Goal: Task Accomplishment & Management: Use online tool/utility

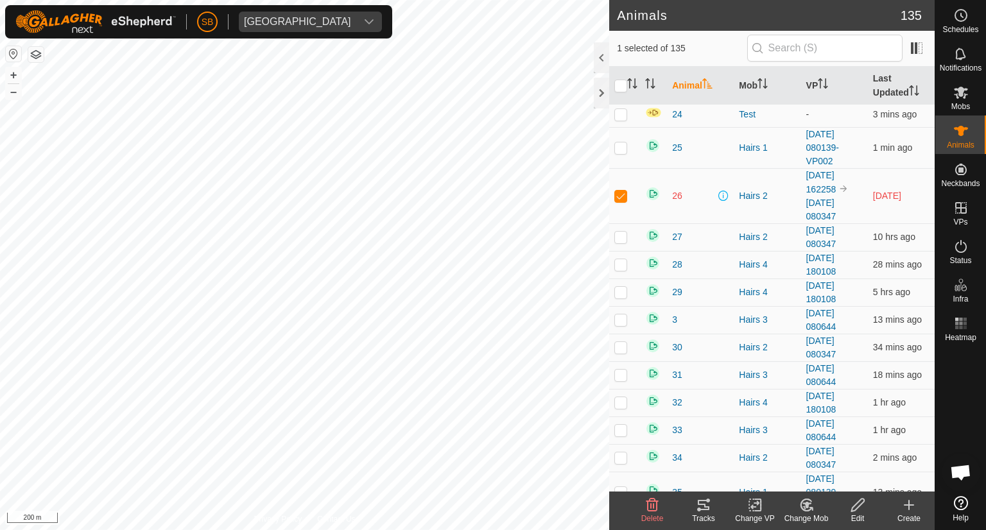
scroll to position [1548, 0]
click at [963, 56] on icon at bounding box center [960, 53] width 15 height 15
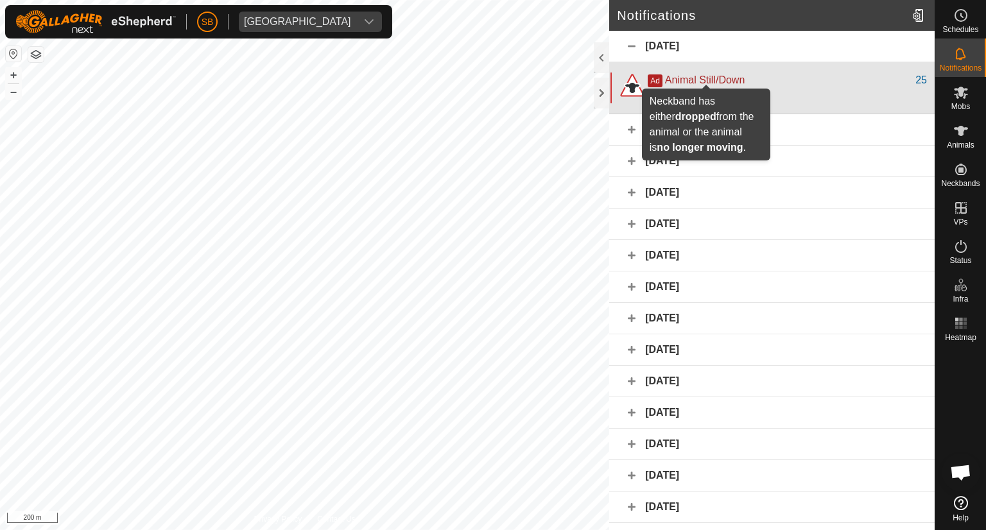
click at [724, 77] on span "Animal Still/Down" at bounding box center [705, 79] width 80 height 11
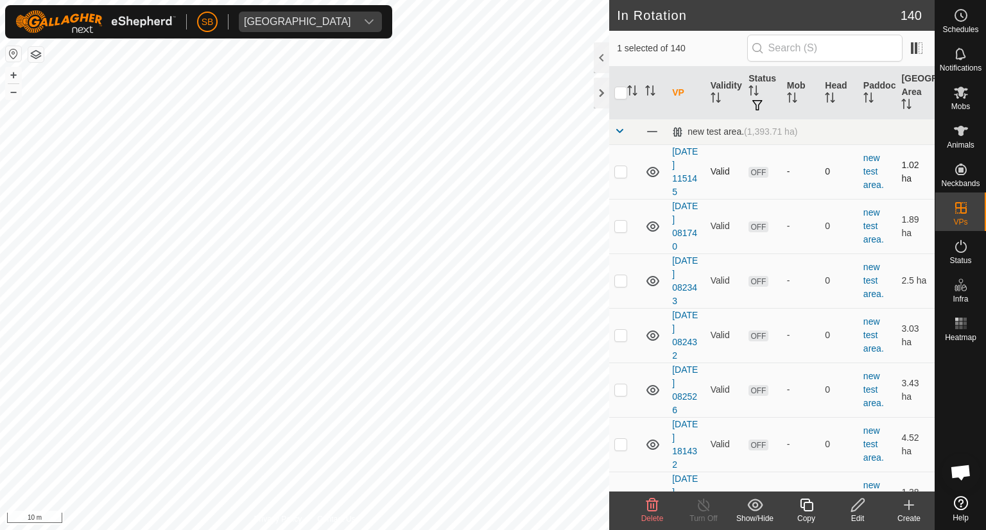
checkbox input "false"
checkbox input "true"
checkbox input "false"
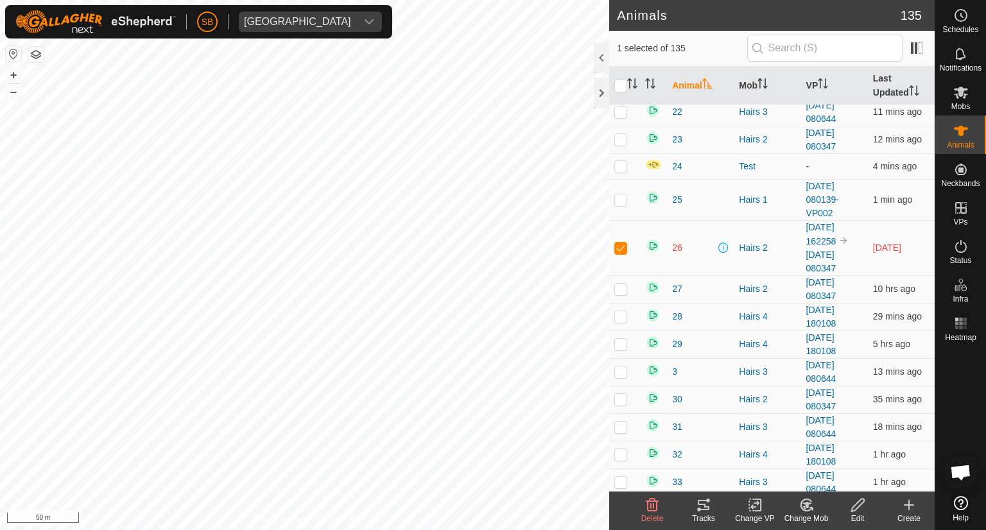
scroll to position [1468, 0]
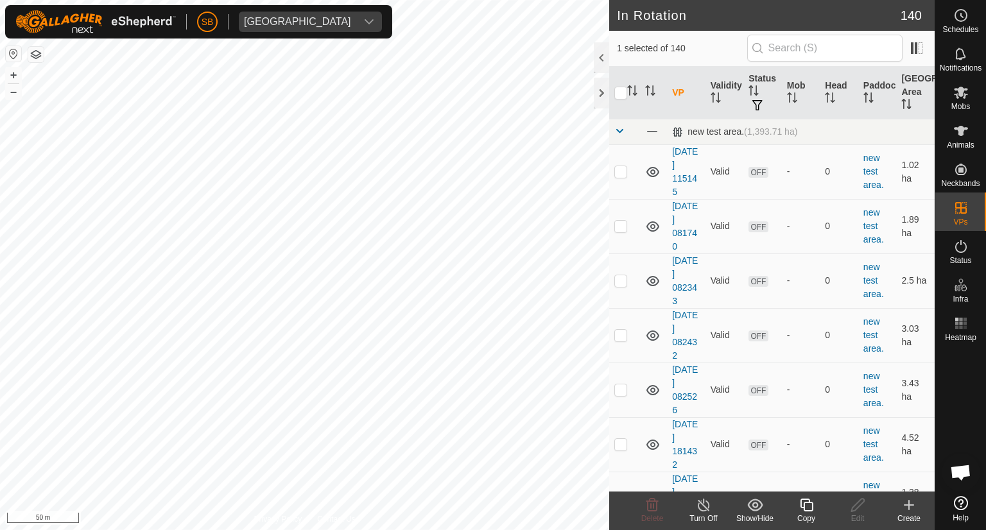
click at [803, 504] on icon at bounding box center [805, 505] width 13 height 13
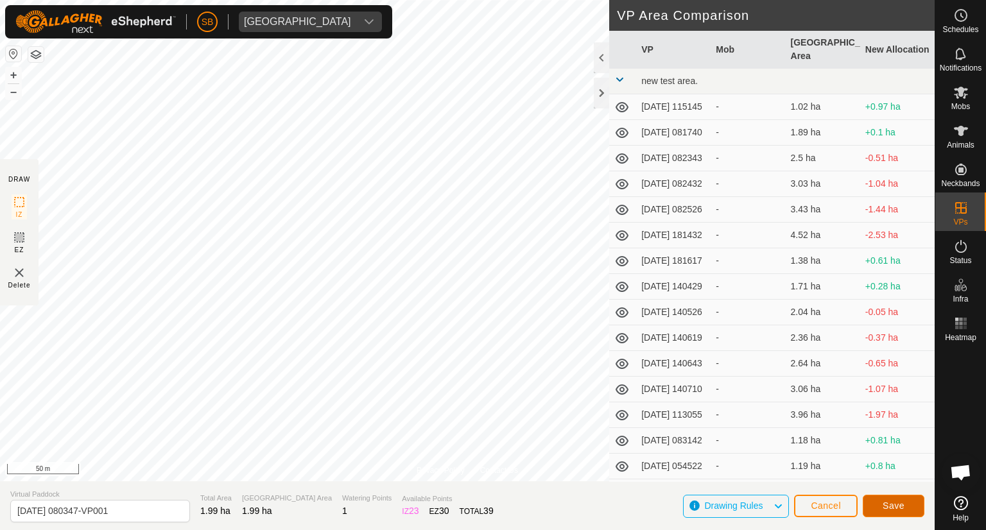
click at [908, 502] on button "Save" at bounding box center [893, 506] width 62 height 22
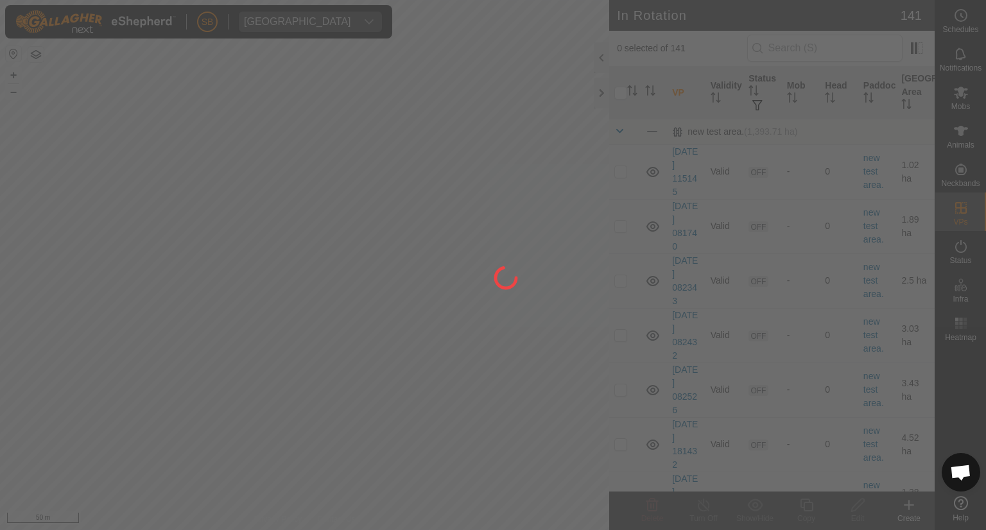
drag, startPoint x: 446, startPoint y: 265, endPoint x: 468, endPoint y: 134, distance: 132.7
click at [468, 134] on div at bounding box center [493, 265] width 986 height 530
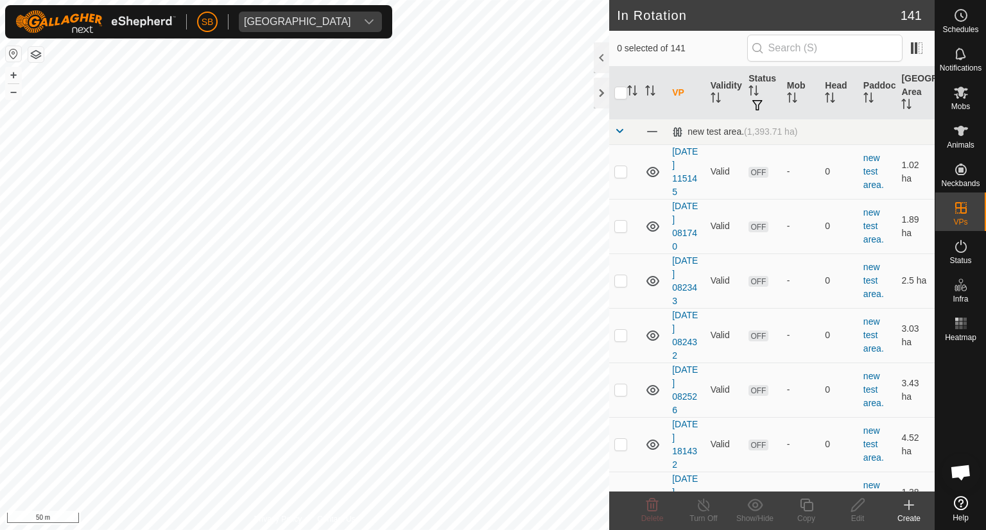
checkbox input "true"
click at [811, 513] on div "Copy" at bounding box center [805, 519] width 51 height 12
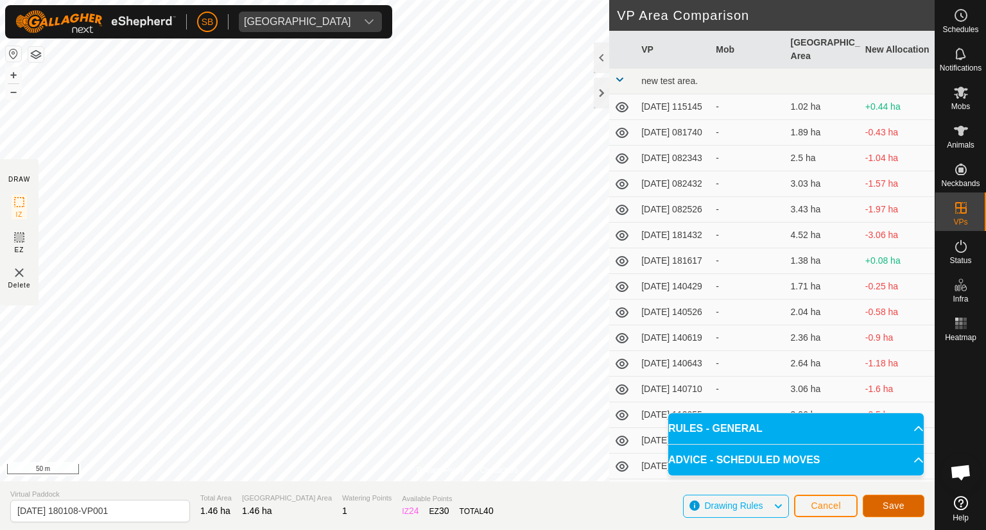
click at [891, 504] on span "Save" at bounding box center [893, 505] width 22 height 10
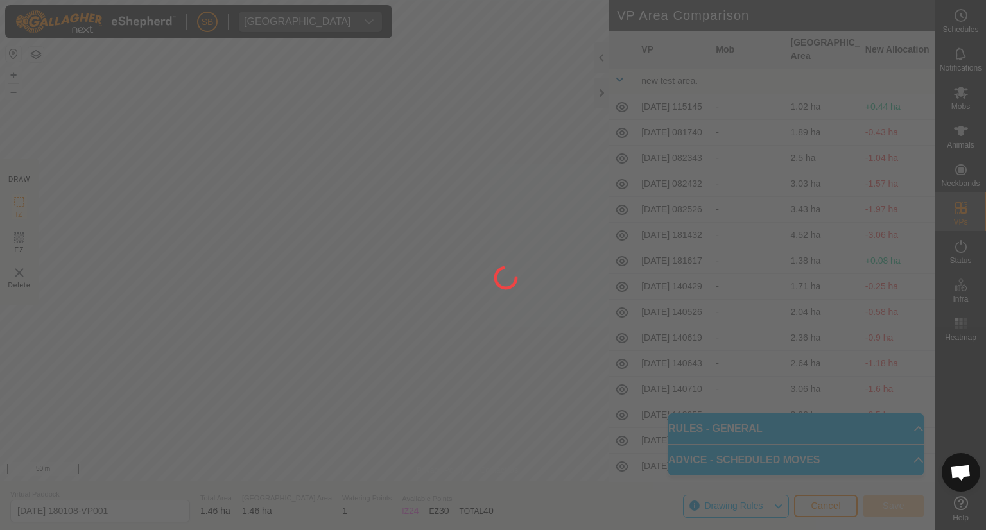
click at [891, 504] on div at bounding box center [493, 265] width 986 height 530
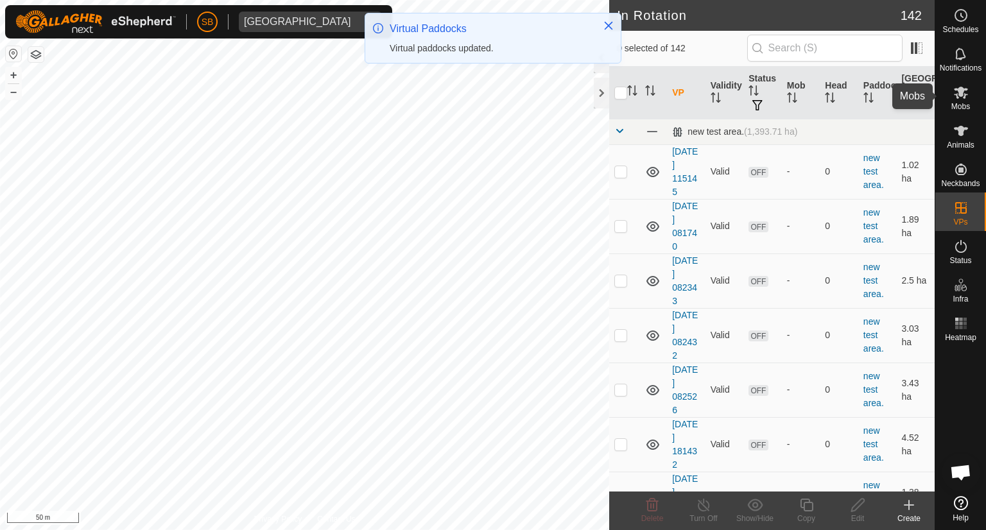
click at [959, 98] on icon at bounding box center [960, 92] width 15 height 15
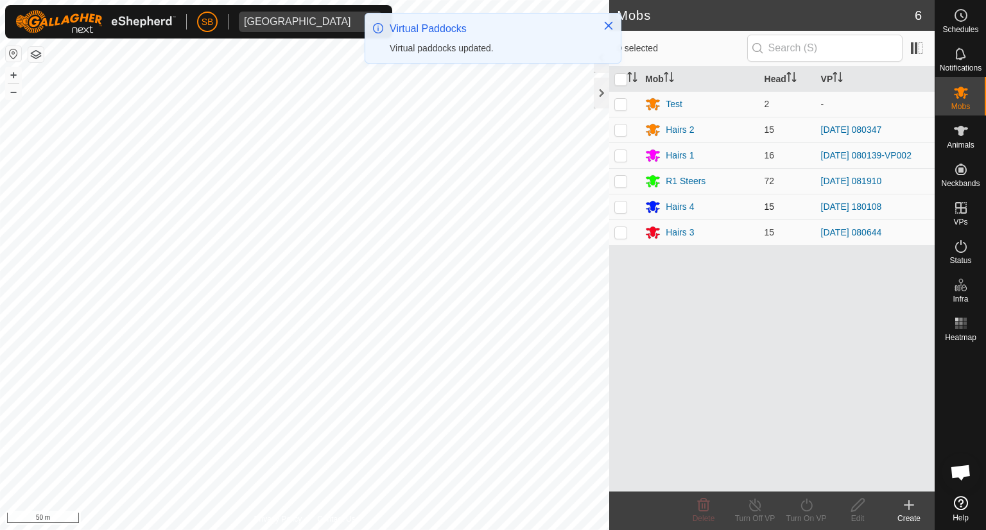
click at [624, 206] on p-checkbox at bounding box center [620, 206] width 13 height 10
checkbox input "true"
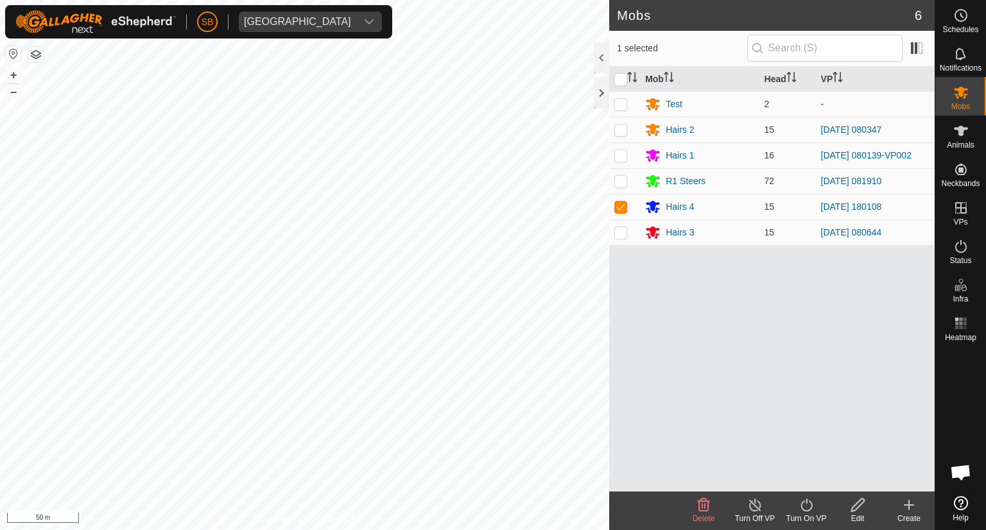
click at [807, 508] on icon at bounding box center [806, 504] width 16 height 15
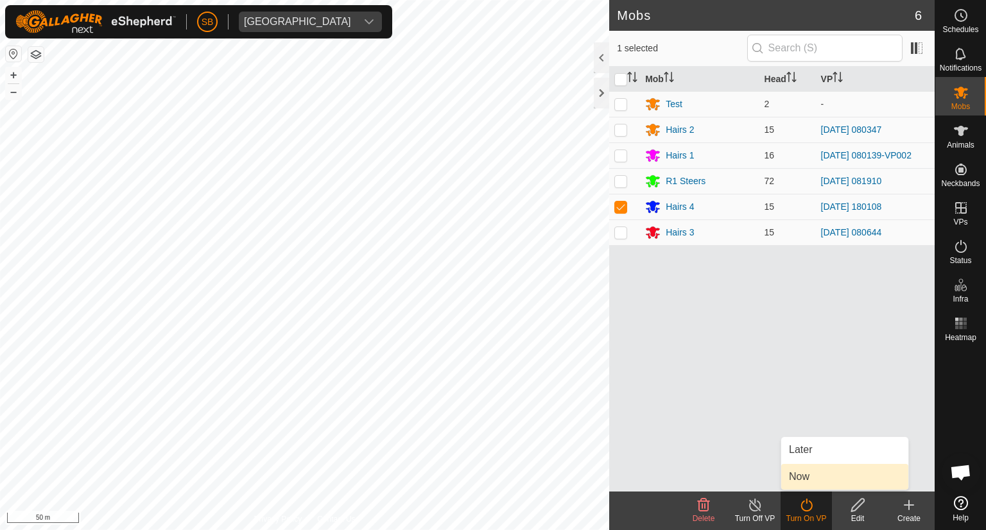
click at [805, 471] on link "Now" at bounding box center [844, 477] width 127 height 26
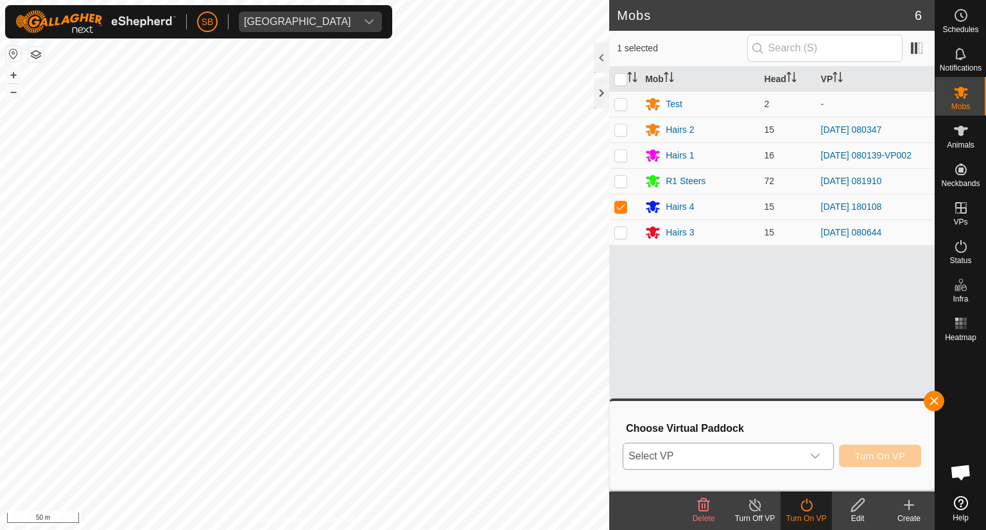
click at [817, 461] on icon "dropdown trigger" at bounding box center [815, 456] width 10 height 10
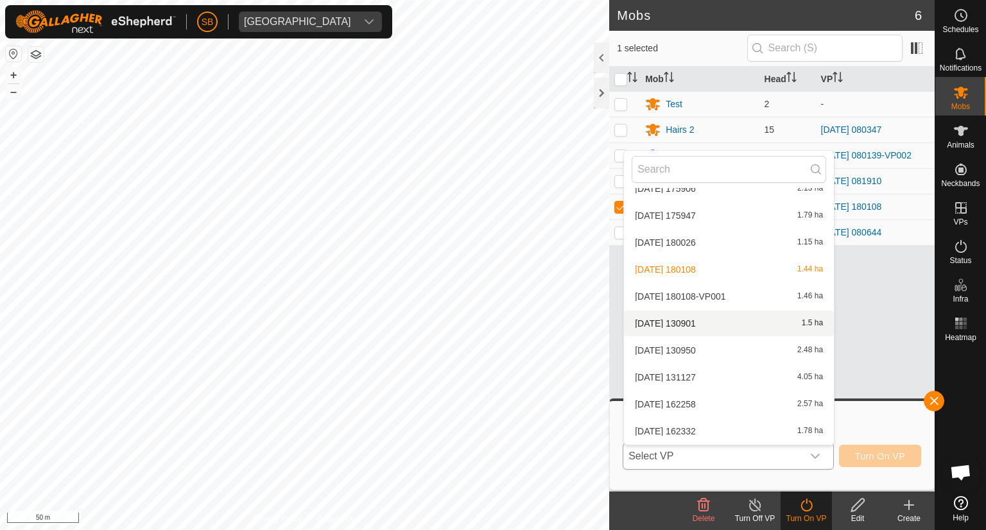
scroll to position [3185, 0]
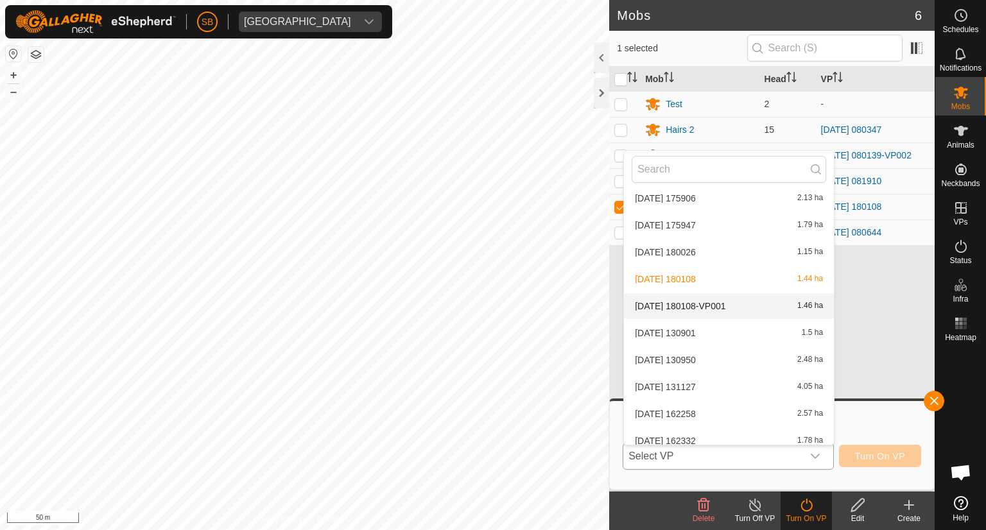
click at [724, 304] on li "[DATE] 180108-VP001 1.46 ha" at bounding box center [729, 306] width 210 height 26
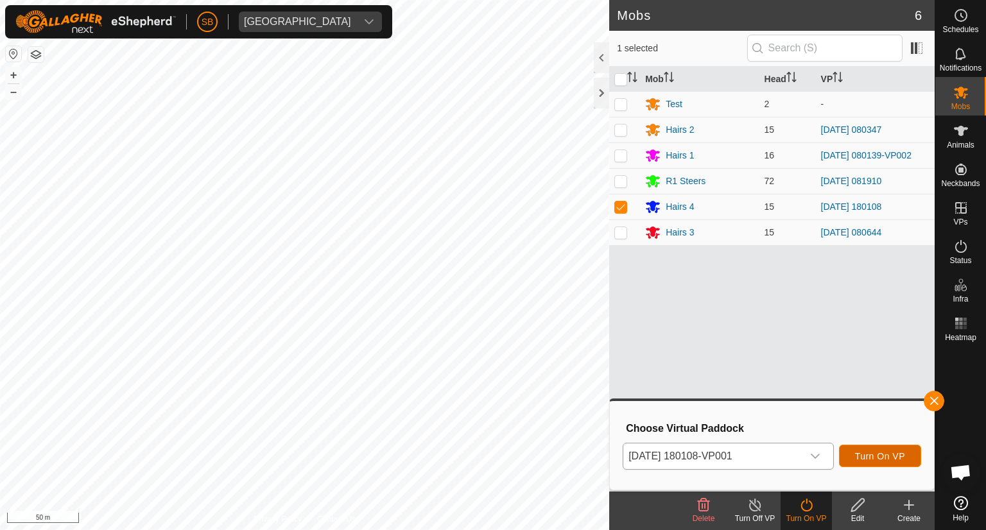
click at [897, 459] on span "Turn On VP" at bounding box center [880, 456] width 50 height 10
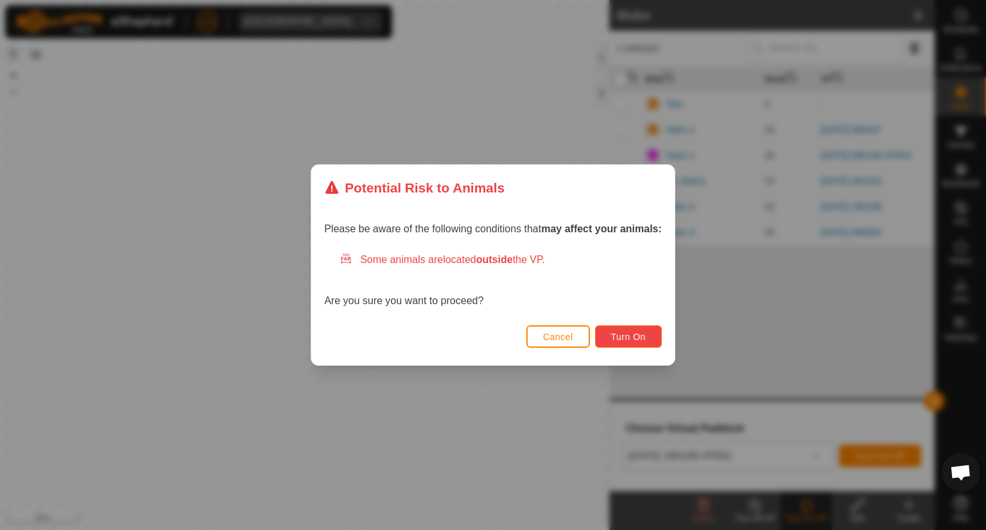
click at [647, 339] on button "Turn On" at bounding box center [628, 336] width 67 height 22
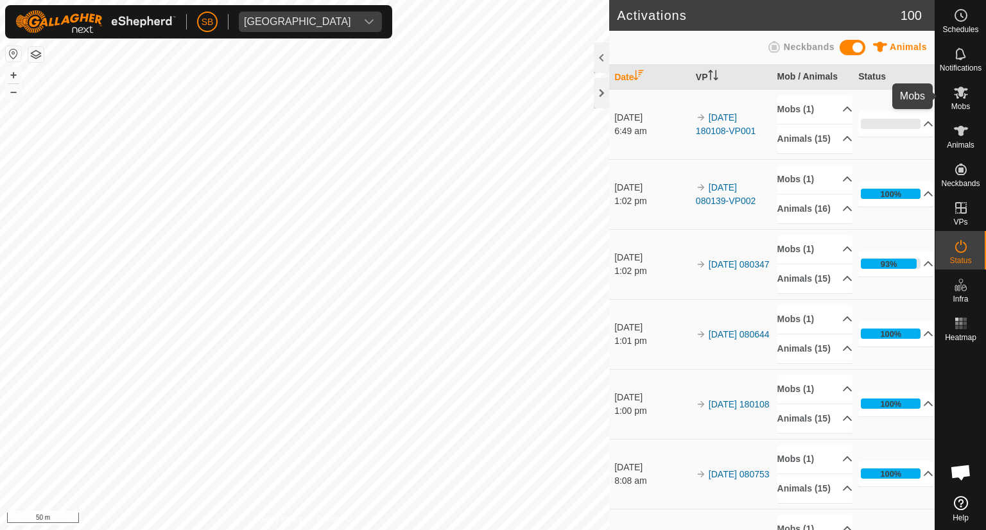
click at [961, 93] on icon at bounding box center [960, 93] width 14 height 12
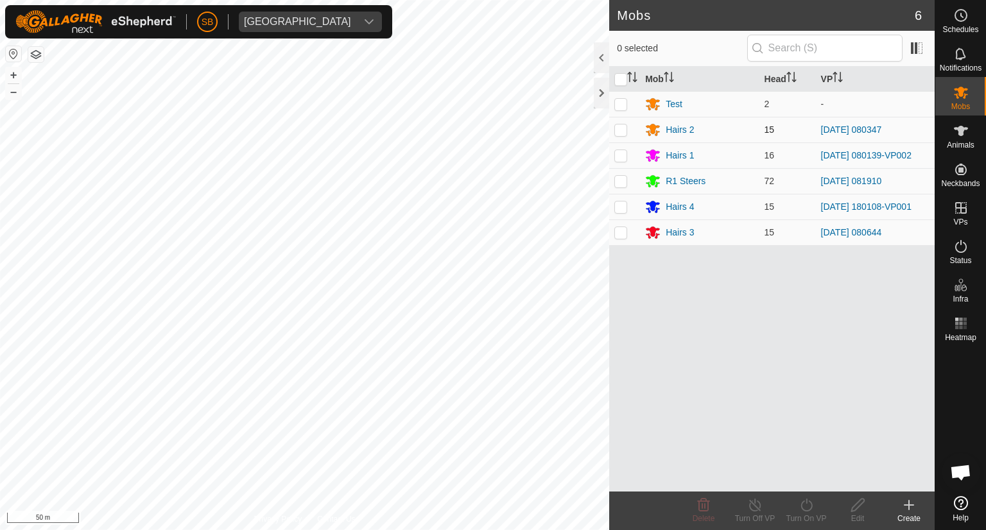
click at [621, 127] on p-checkbox at bounding box center [620, 129] width 13 height 10
checkbox input "true"
click at [803, 509] on icon at bounding box center [806, 505] width 12 height 13
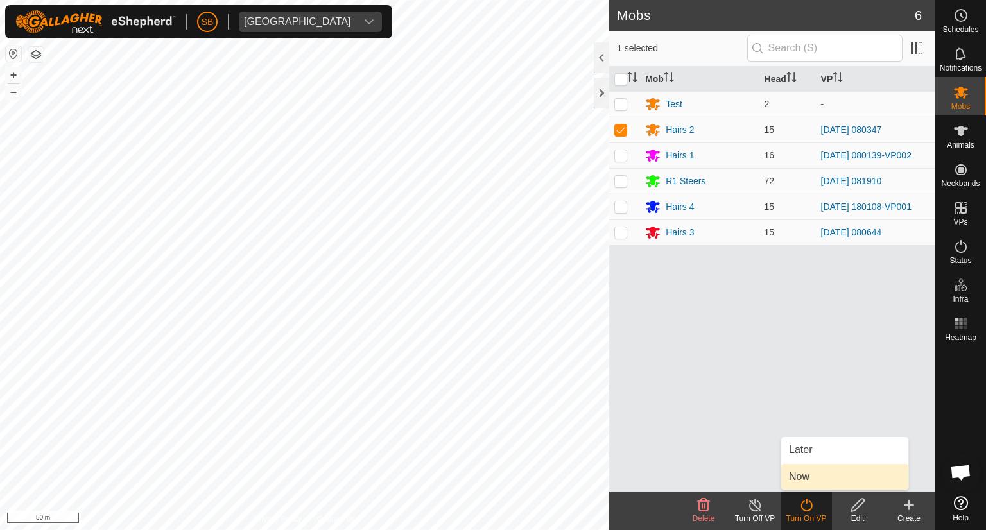
click at [798, 473] on link "Now" at bounding box center [844, 477] width 127 height 26
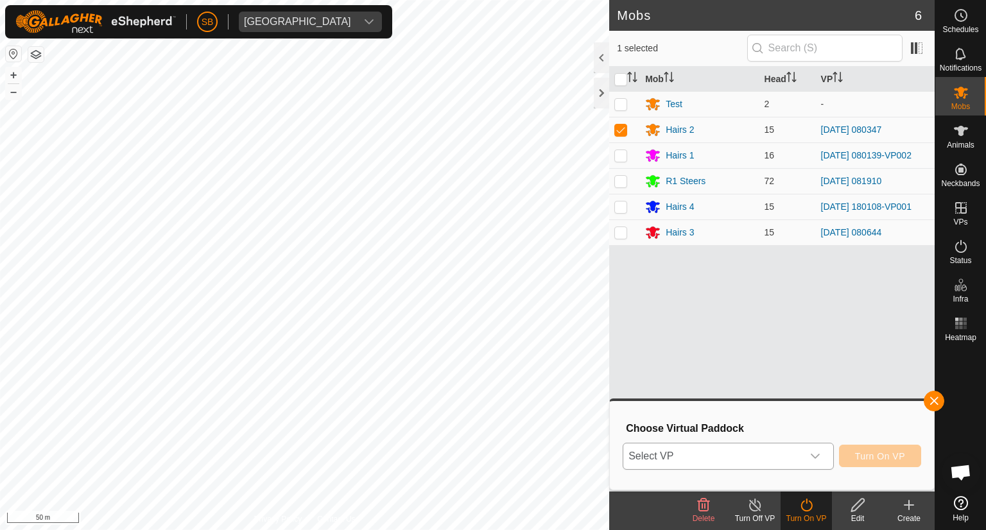
click at [819, 457] on icon "dropdown trigger" at bounding box center [815, 456] width 10 height 10
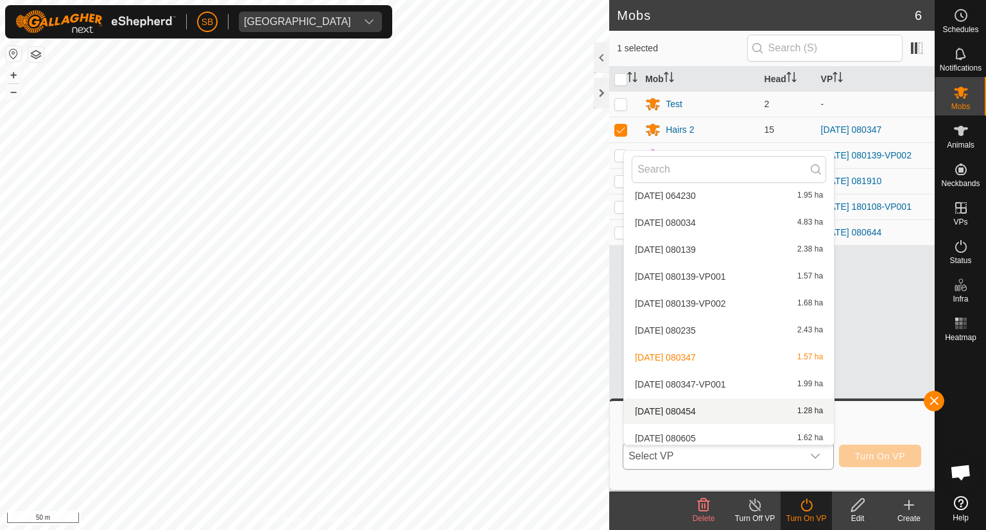
scroll to position [3482, 0]
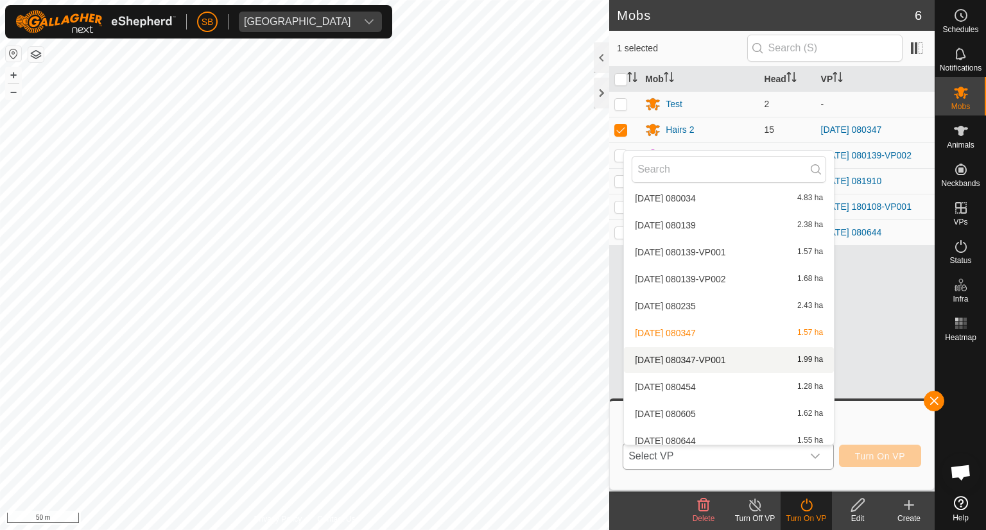
click at [739, 357] on li "[DATE] 080347-VP001 1.99 ha" at bounding box center [729, 360] width 210 height 26
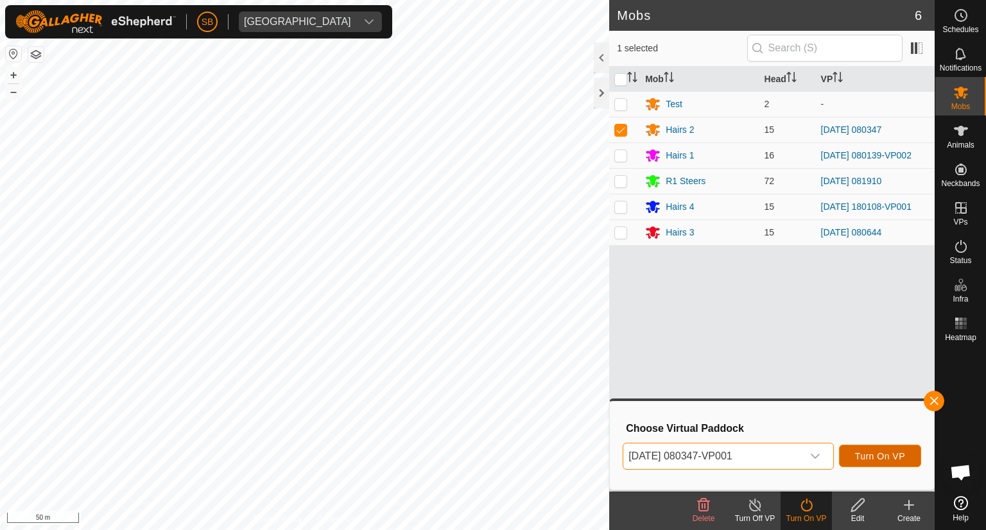
click at [885, 451] on span "Turn On VP" at bounding box center [880, 456] width 50 height 10
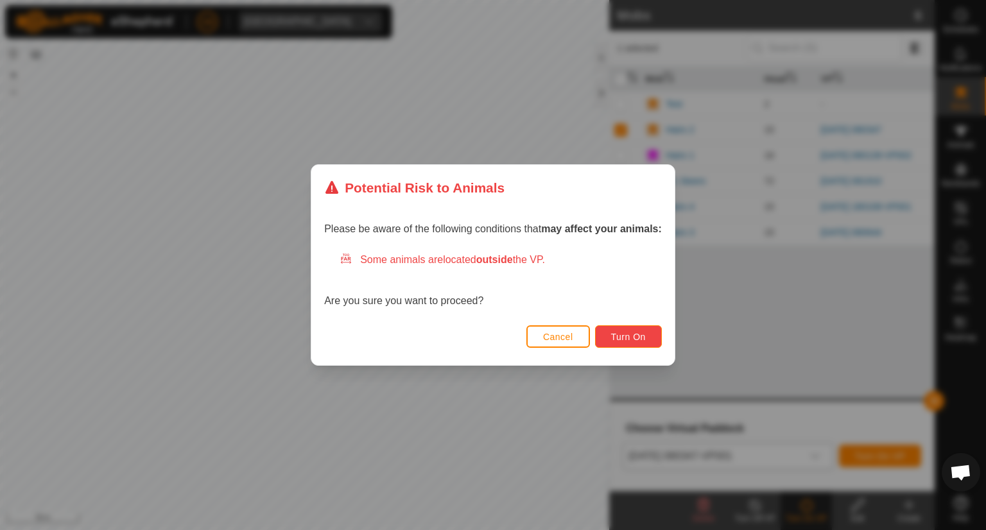
click at [636, 339] on span "Turn On" at bounding box center [628, 337] width 35 height 10
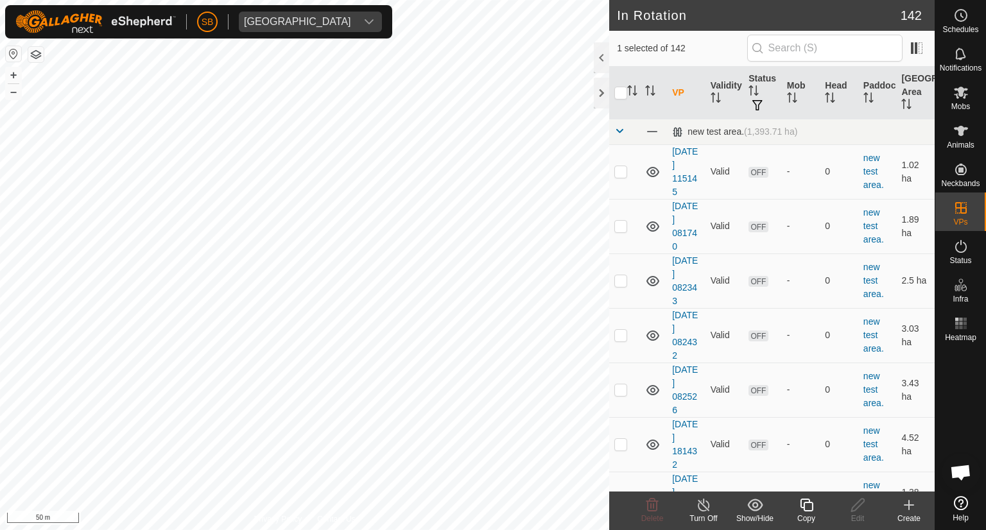
click at [802, 505] on icon at bounding box center [806, 504] width 16 height 15
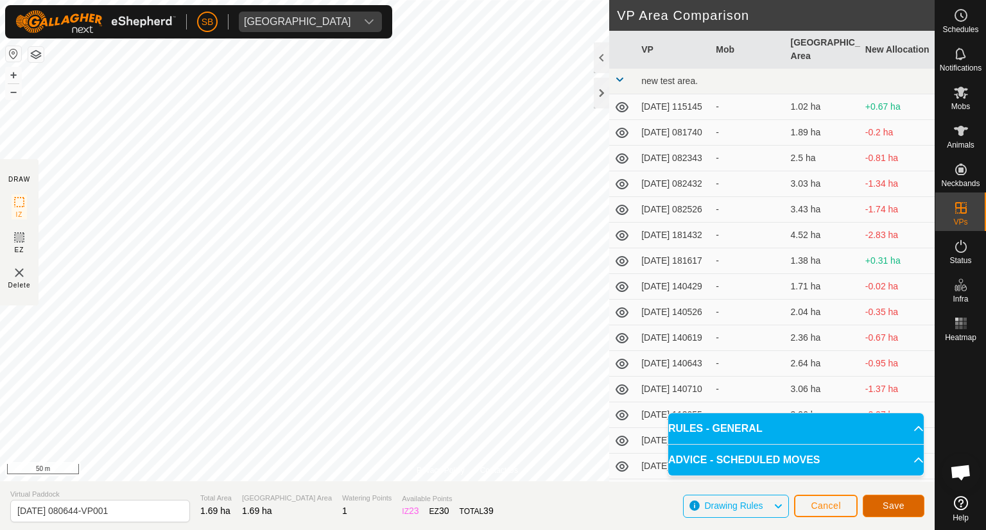
click at [892, 504] on span "Save" at bounding box center [893, 505] width 22 height 10
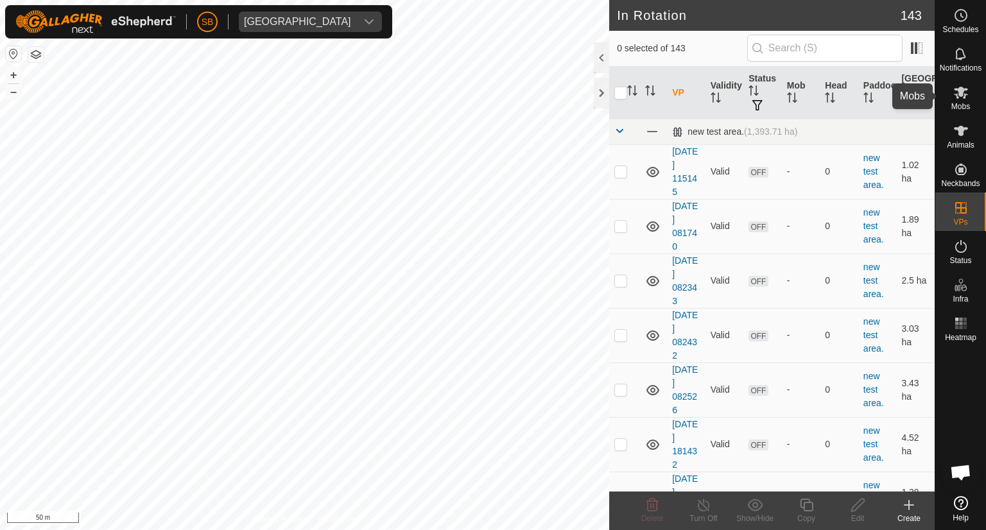
click at [959, 101] on es-mob-svg-icon at bounding box center [960, 92] width 23 height 21
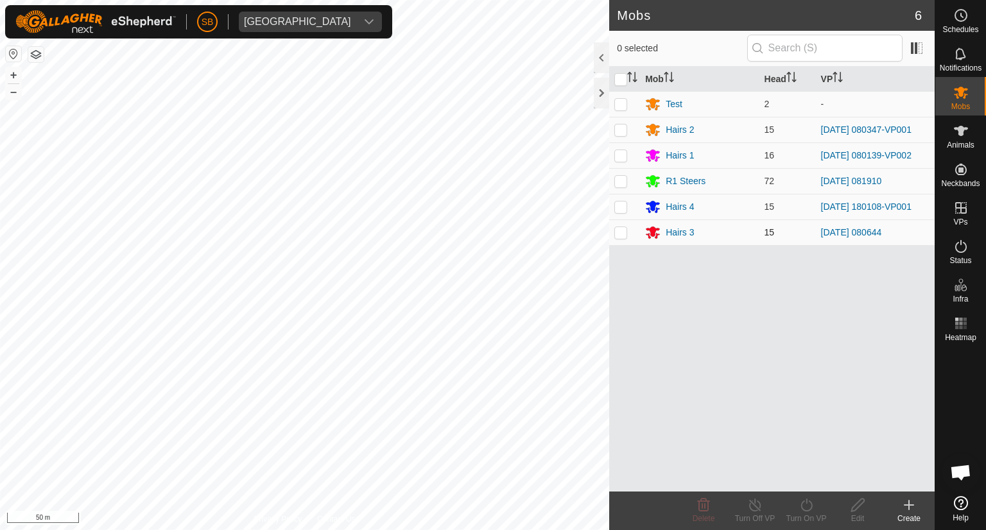
click at [625, 232] on p-checkbox at bounding box center [620, 232] width 13 height 10
checkbox input "true"
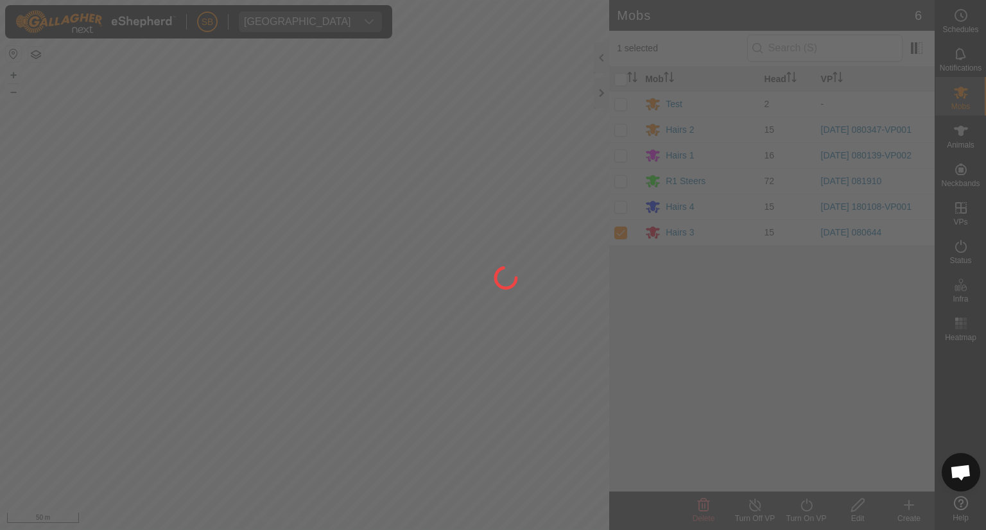
click at [805, 502] on div at bounding box center [493, 265] width 986 height 530
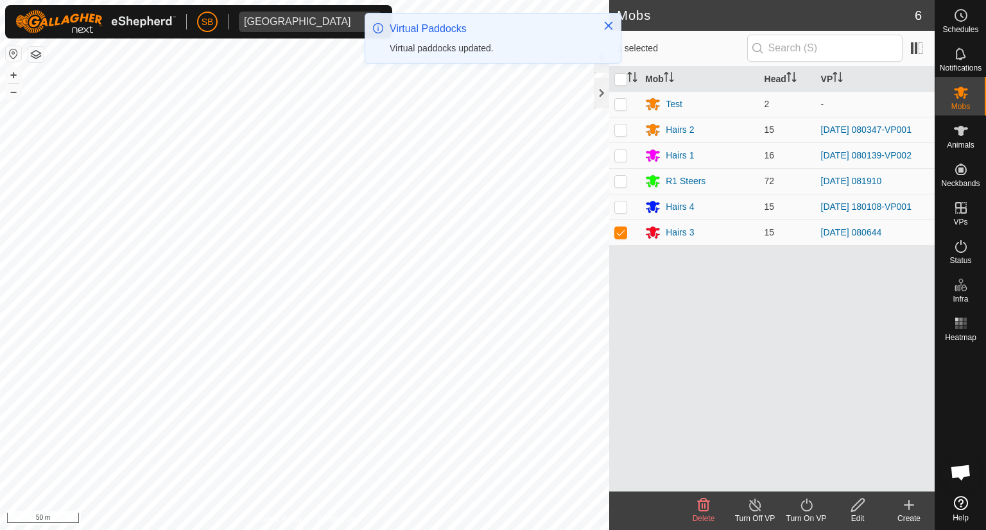
click at [805, 502] on icon at bounding box center [806, 504] width 16 height 15
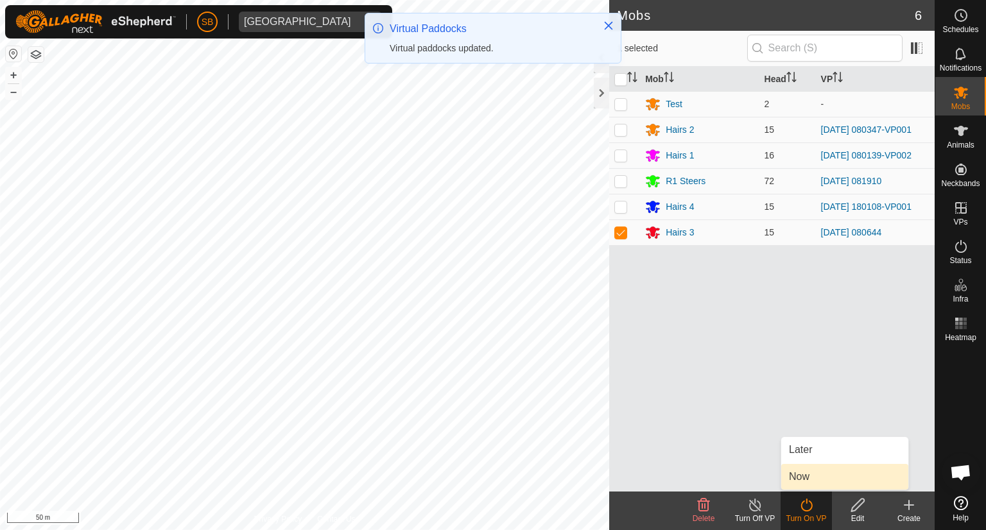
click at [803, 478] on link "Now" at bounding box center [844, 477] width 127 height 26
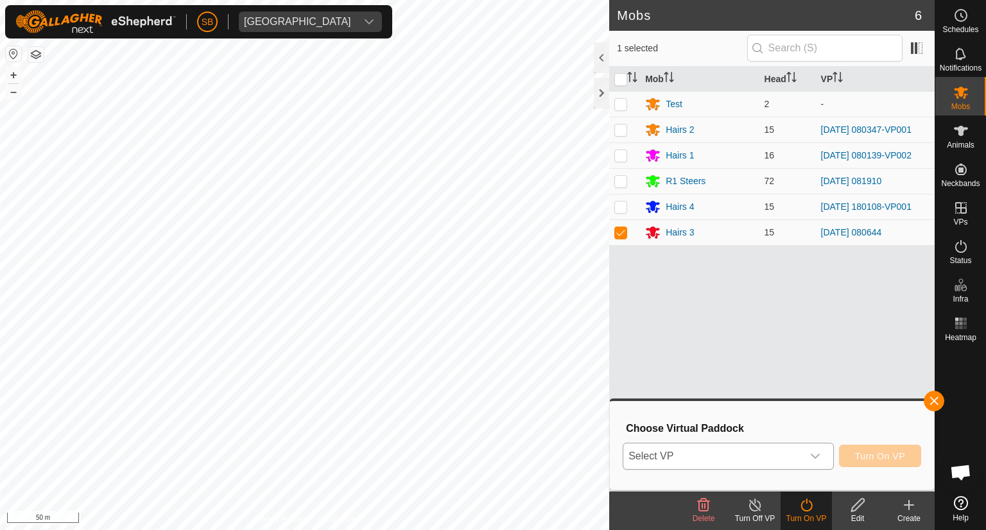
click at [817, 457] on icon "dropdown trigger" at bounding box center [815, 456] width 10 height 10
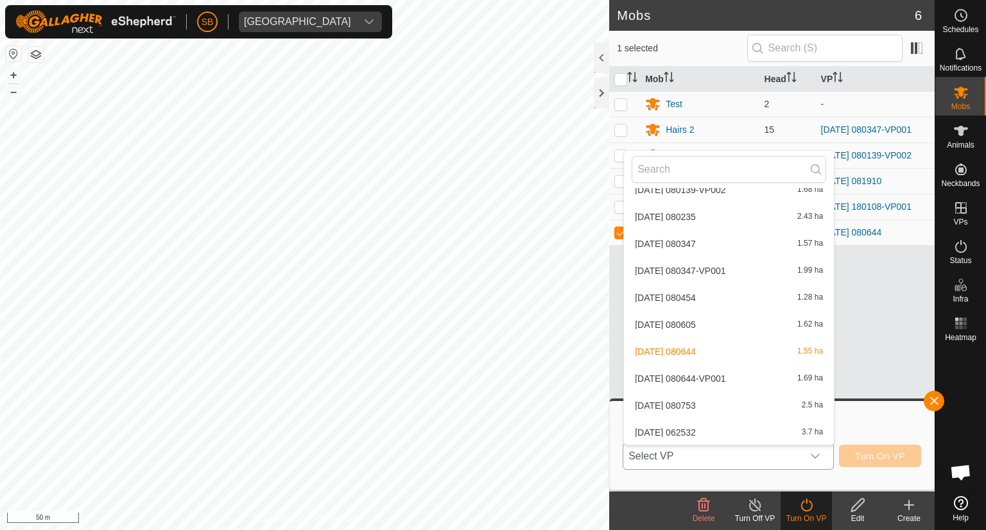
scroll to position [3625, 0]
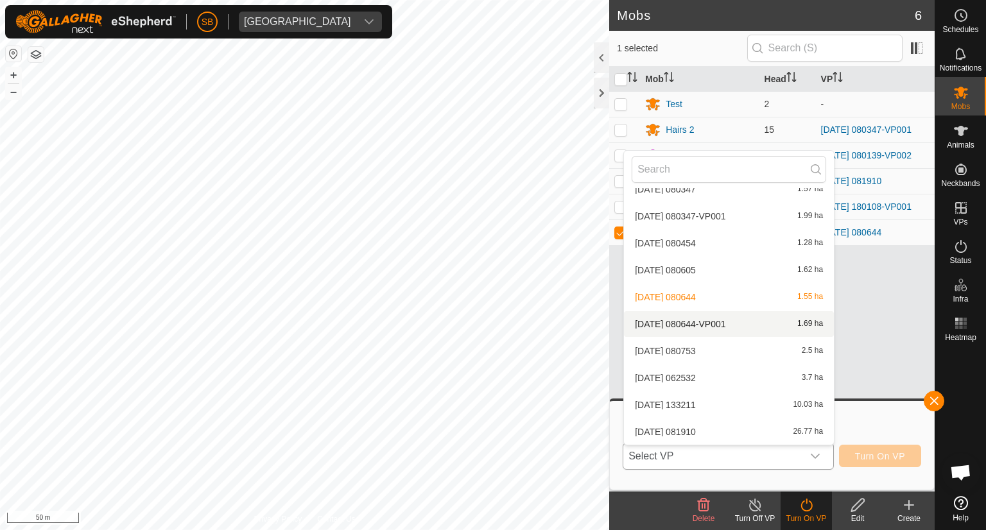
click at [737, 325] on li "[DATE] 080644-VP001 1.69 ha" at bounding box center [729, 324] width 210 height 26
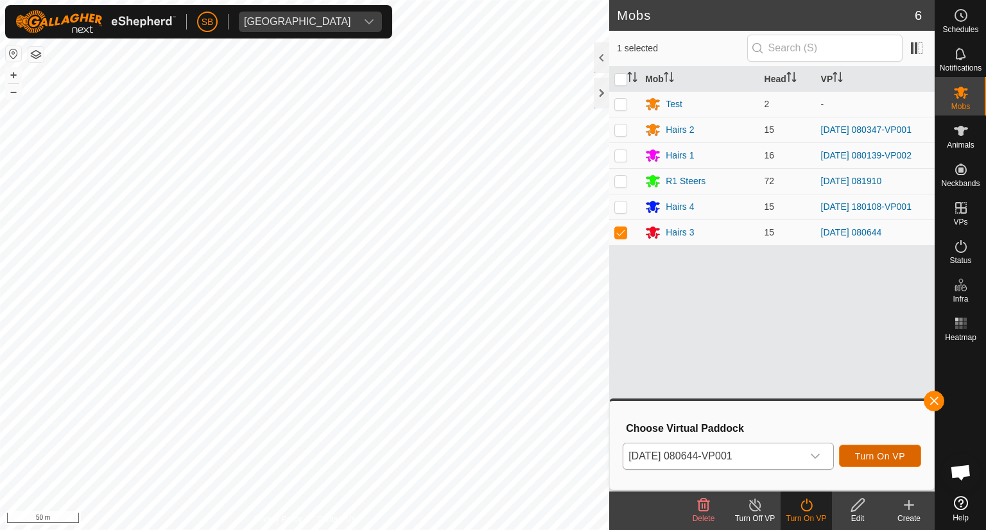
click at [887, 456] on span "Turn On VP" at bounding box center [880, 456] width 50 height 10
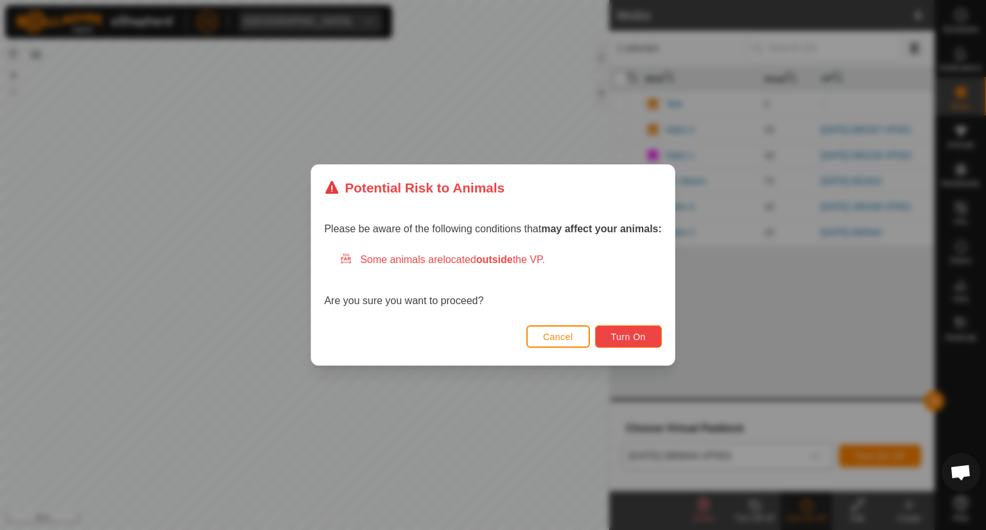
click at [640, 339] on span "Turn On" at bounding box center [628, 337] width 35 height 10
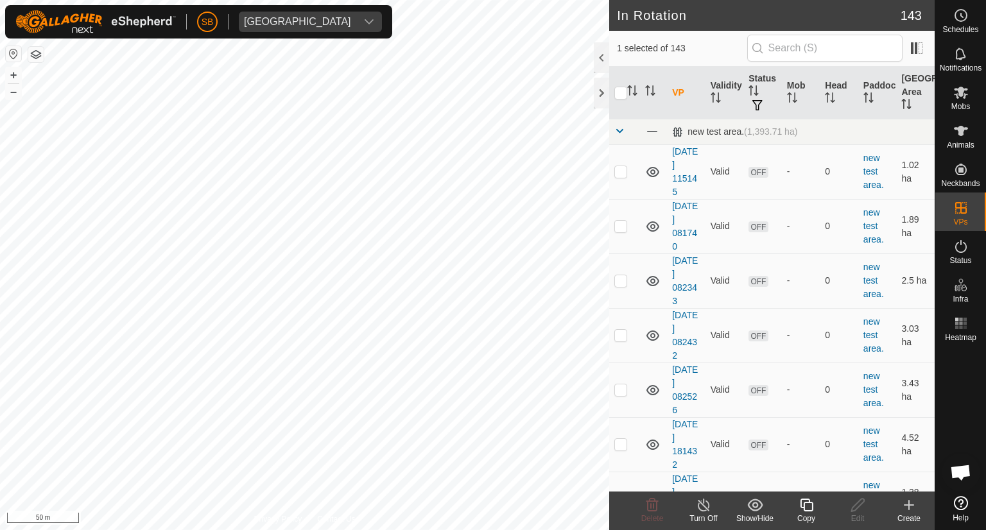
click at [803, 499] on icon at bounding box center [805, 505] width 13 height 13
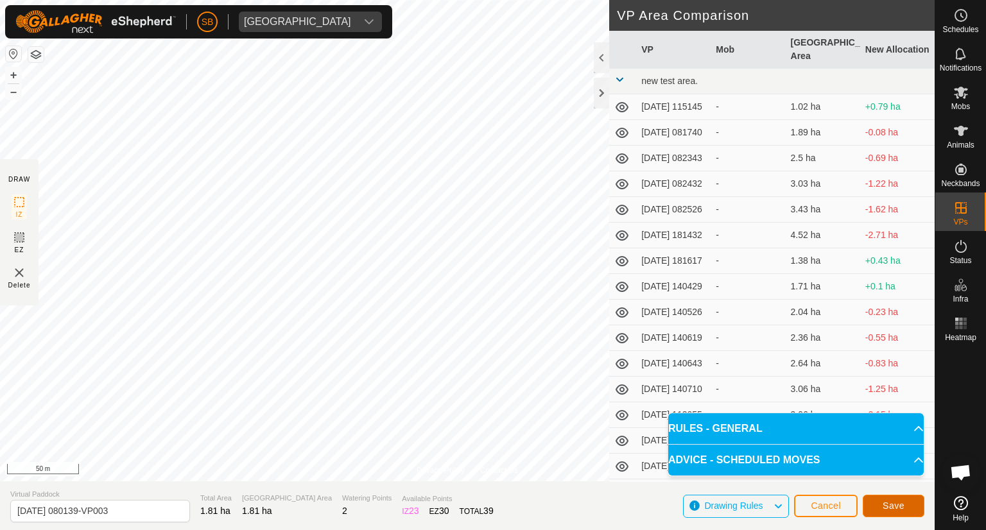
click at [905, 498] on button "Save" at bounding box center [893, 506] width 62 height 22
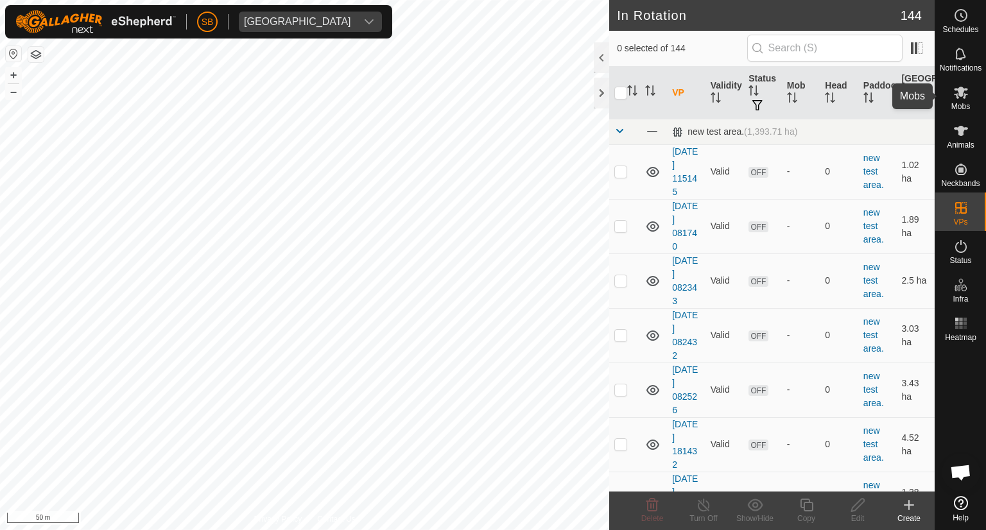
click at [960, 97] on icon at bounding box center [960, 92] width 15 height 15
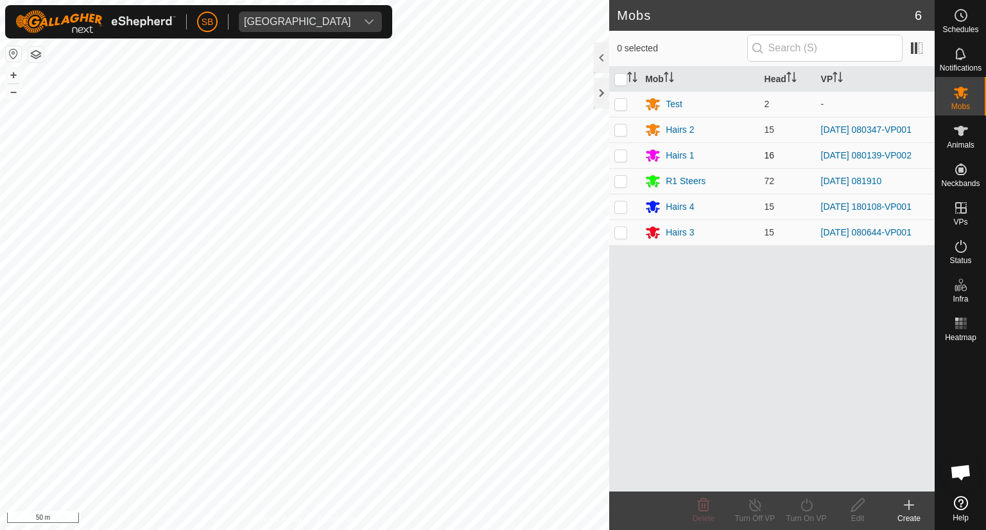
click at [621, 157] on p-checkbox at bounding box center [620, 155] width 13 height 10
checkbox input "true"
click at [809, 504] on icon at bounding box center [806, 504] width 16 height 15
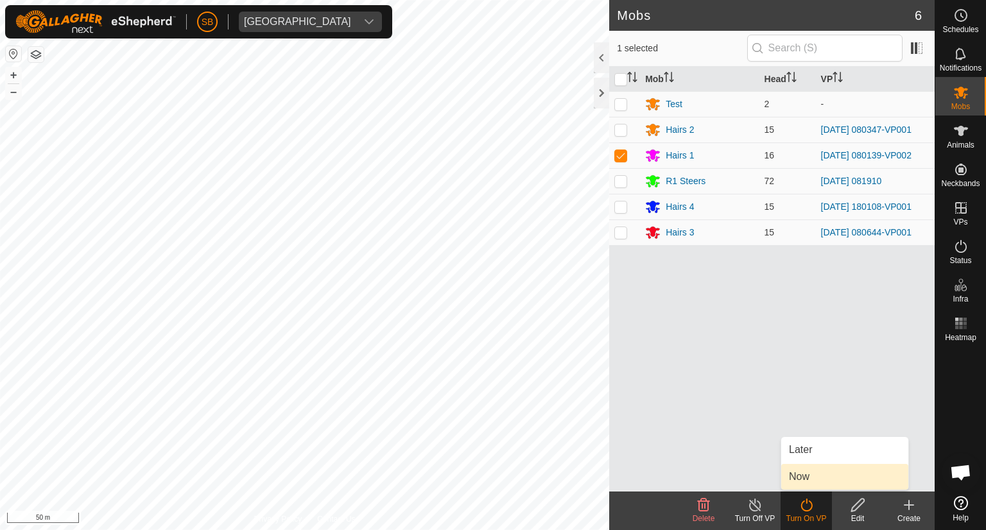
click at [814, 474] on link "Now" at bounding box center [844, 477] width 127 height 26
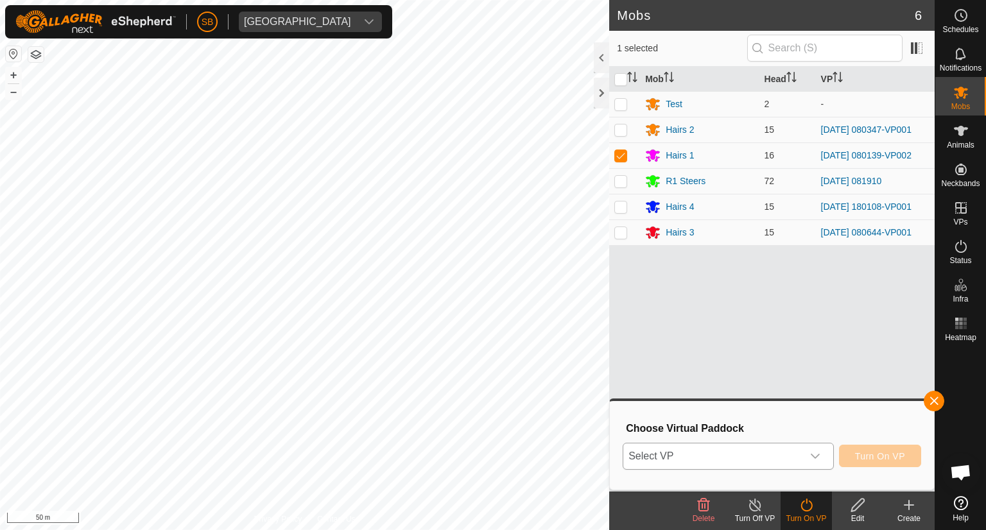
click at [812, 457] on icon "dropdown trigger" at bounding box center [815, 456] width 10 height 10
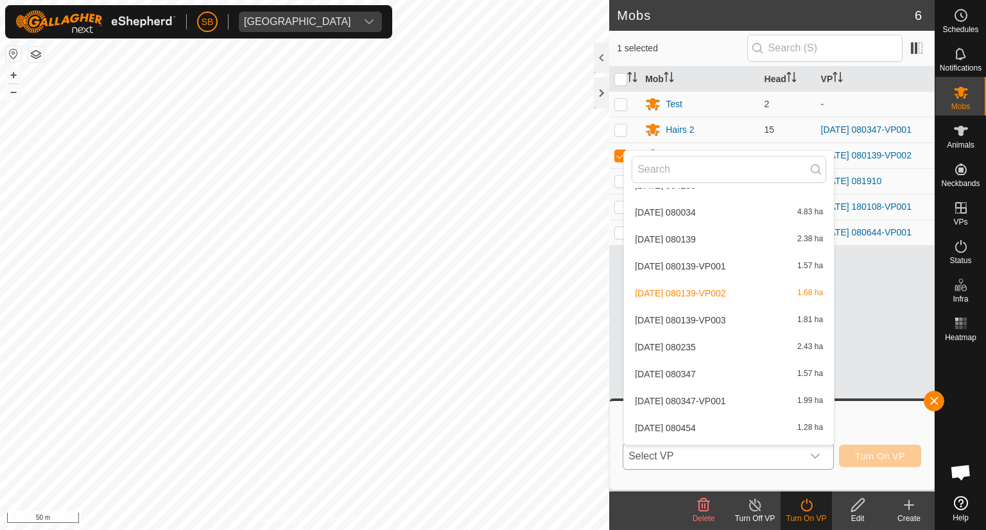
scroll to position [3462, 0]
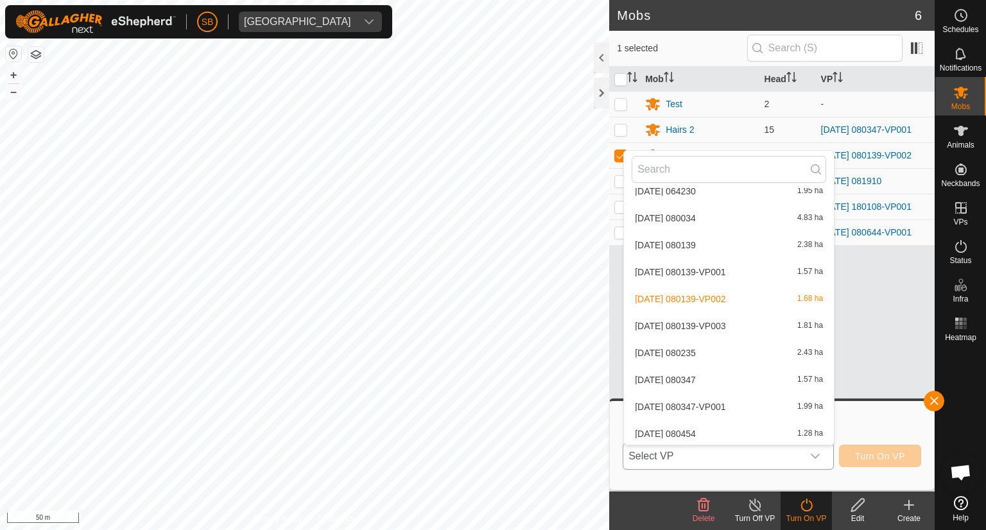
click at [740, 324] on li "[DATE] 080139-VP003 1.81 ha" at bounding box center [729, 326] width 210 height 26
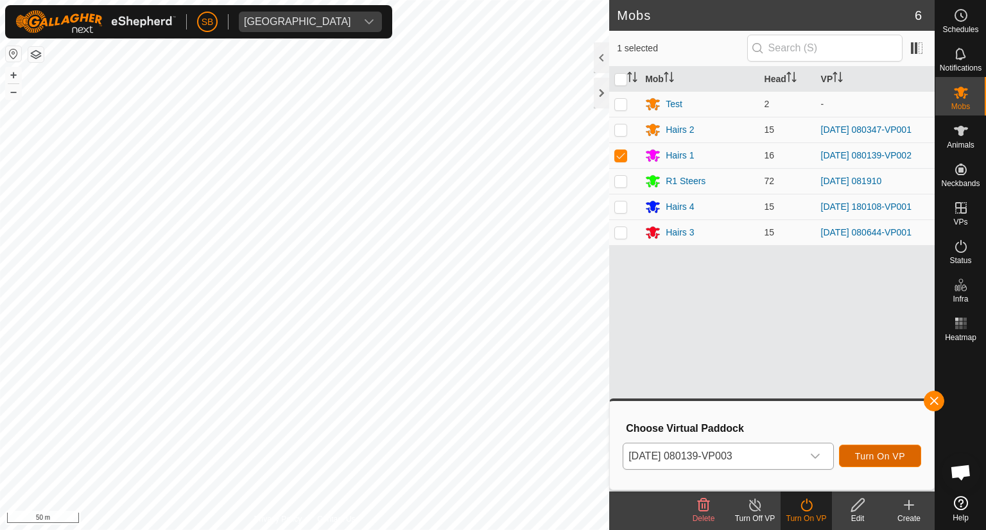
click at [885, 456] on span "Turn On VP" at bounding box center [880, 456] width 50 height 10
